Goal: Information Seeking & Learning: Learn about a topic

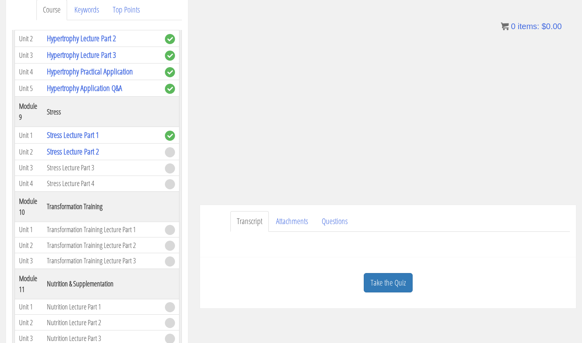
scroll to position [112, 0]
click at [400, 282] on link "Take the Quiz" at bounding box center [388, 284] width 49 height 20
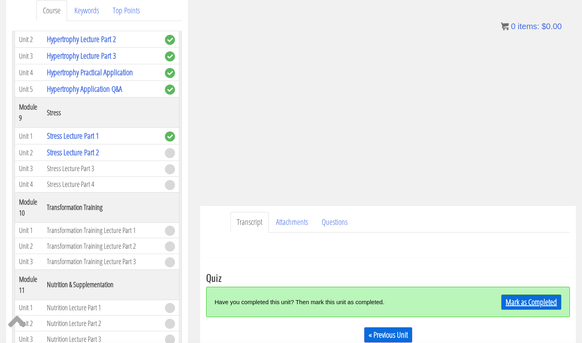
click at [518, 304] on link "Mark as Completed" at bounding box center [531, 301] width 60 height 15
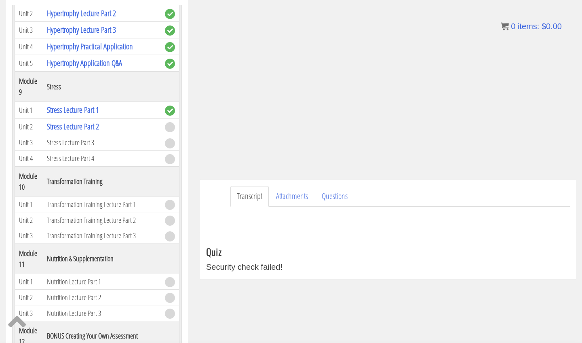
scroll to position [142, 0]
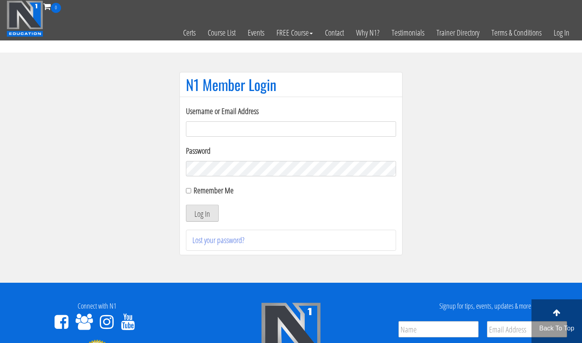
type input "m.lopez0288@gmail.com"
click at [202, 213] on button "Log In" at bounding box center [202, 212] width 33 height 17
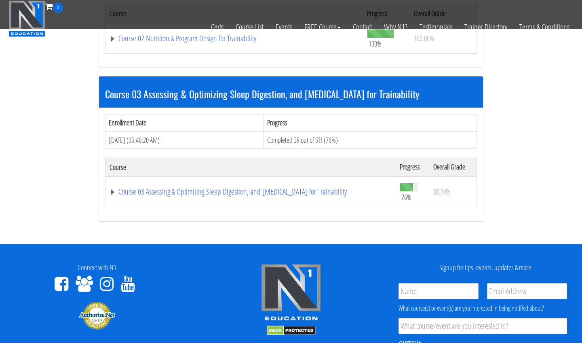
scroll to position [503, 0]
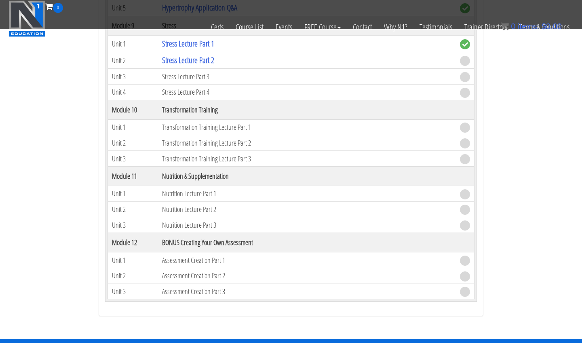
scroll to position [1436, 0]
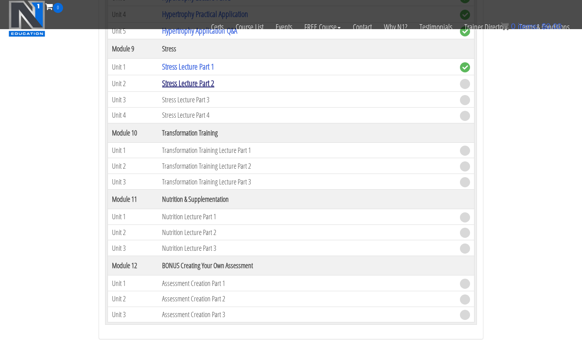
click at [205, 78] on link "Stress Lecture Part 2" at bounding box center [188, 83] width 52 height 11
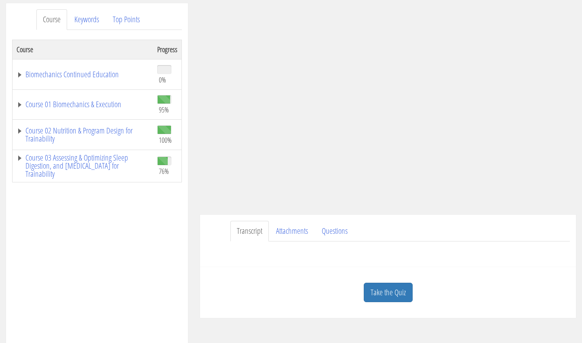
scroll to position [101, 0]
click at [387, 295] on link "Take the Quiz" at bounding box center [388, 294] width 49 height 20
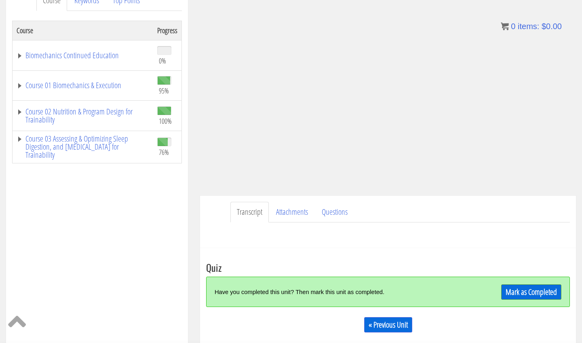
scroll to position [137, 0]
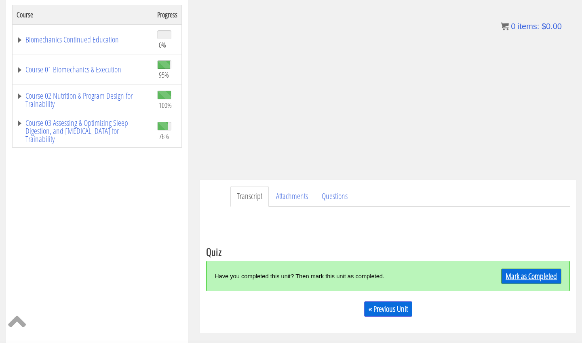
click at [511, 273] on link "Mark as Completed" at bounding box center [531, 275] width 60 height 15
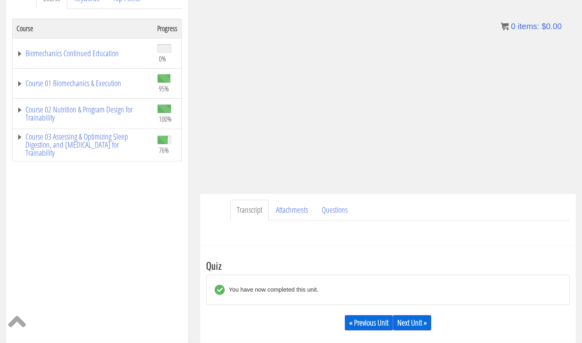
scroll to position [134, 0]
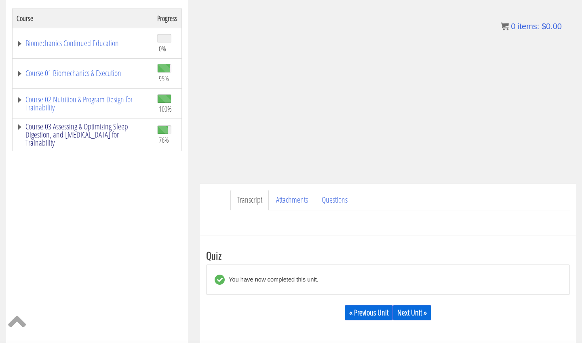
click at [122, 128] on link "Course 03 Assessing & Optimizing Sleep Digestion, and Stress Management for Tra…" at bounding box center [83, 134] width 133 height 24
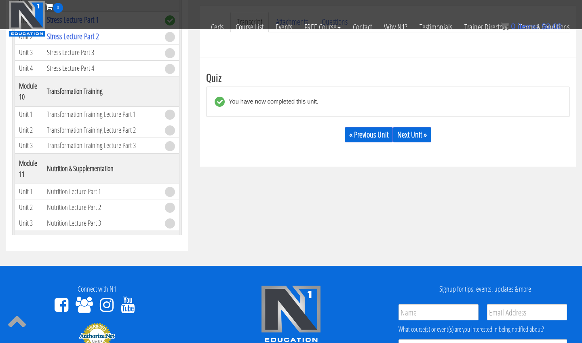
scroll to position [936, 0]
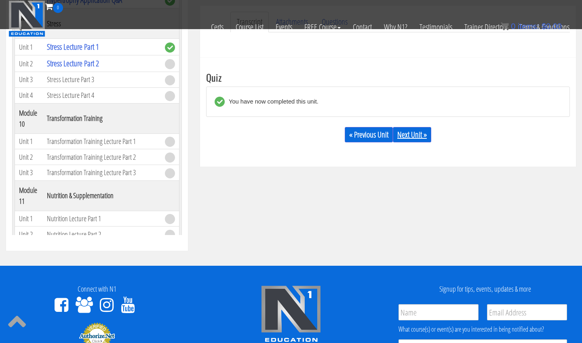
click at [411, 135] on link "Next Unit »" at bounding box center [412, 134] width 38 height 15
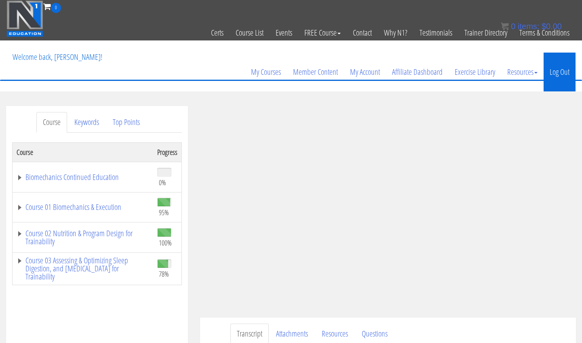
click at [562, 69] on link "Log Out" at bounding box center [559, 72] width 32 height 39
